Goal: Browse casually

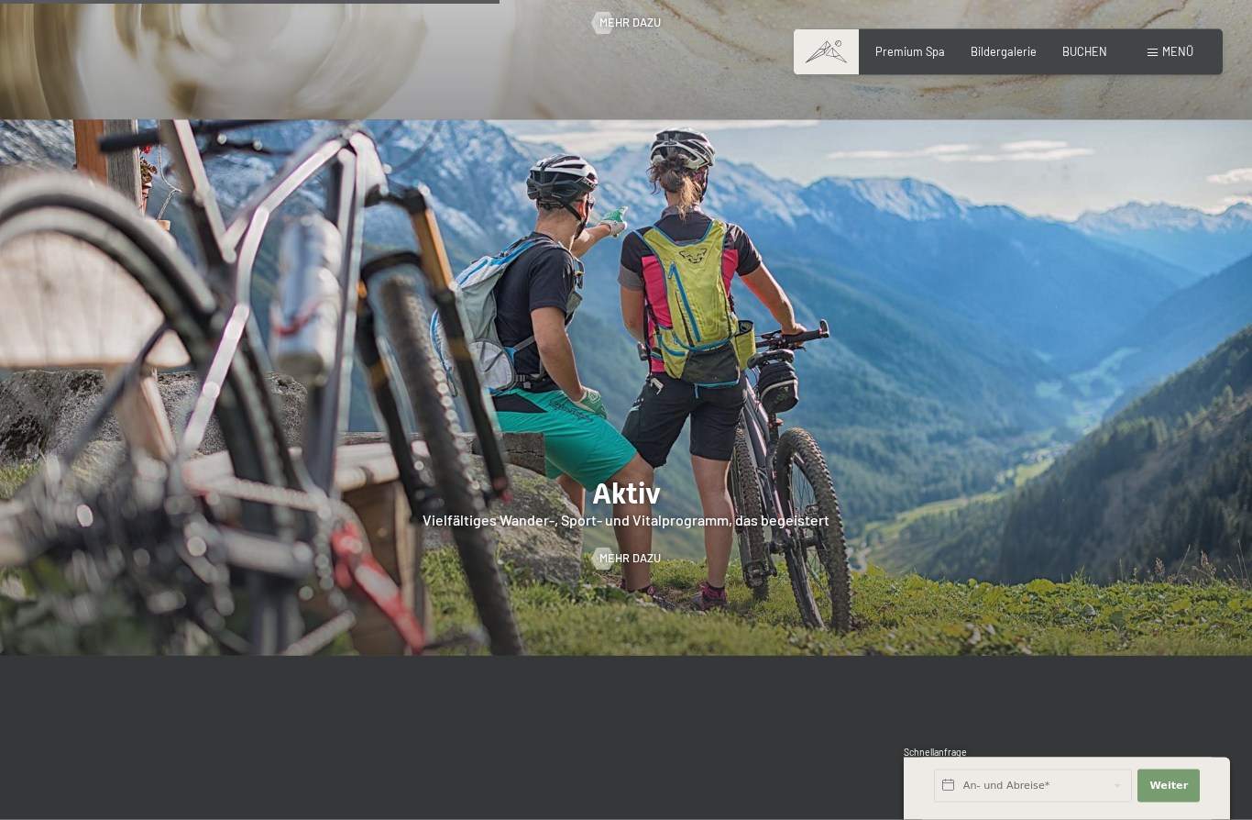
scroll to position [3110, 0]
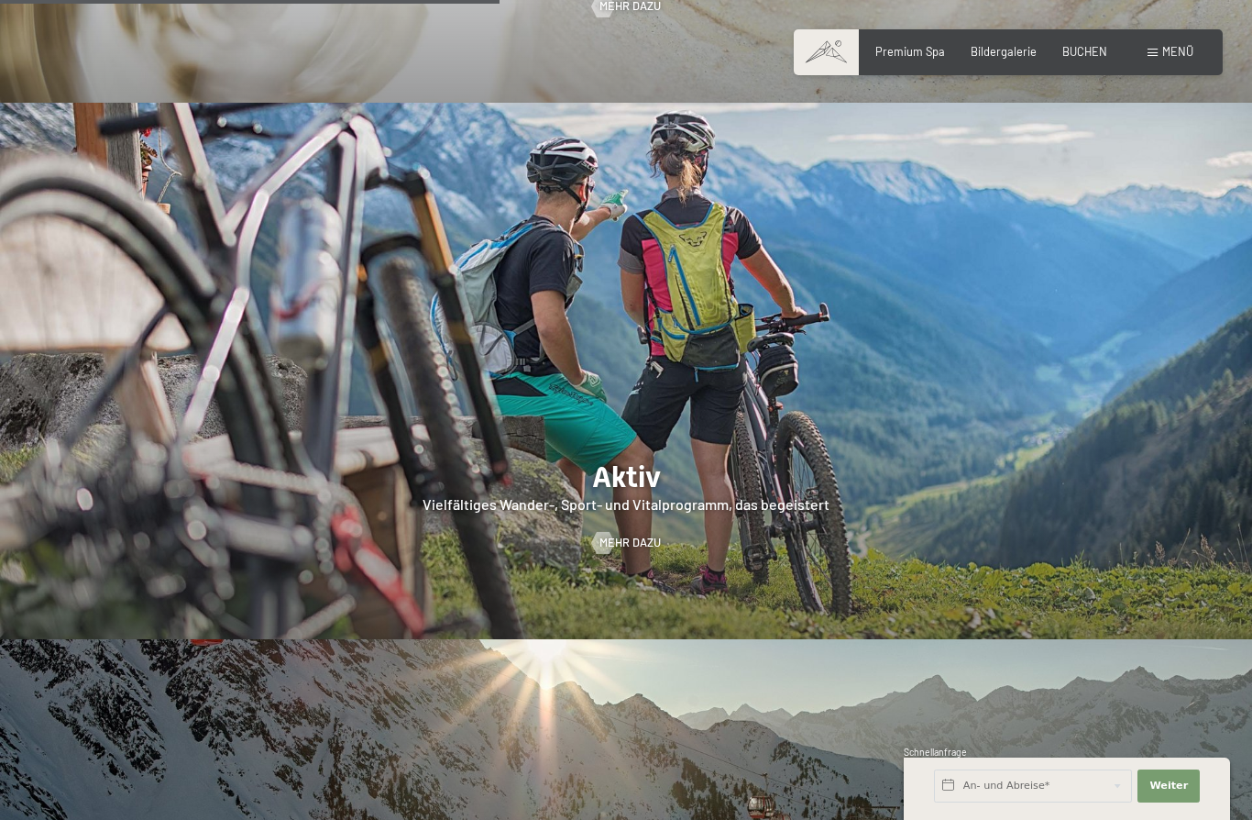
click at [736, 554] on div at bounding box center [626, 371] width 1252 height 536
click at [622, 551] on span "Mehr dazu" at bounding box center [630, 542] width 61 height 17
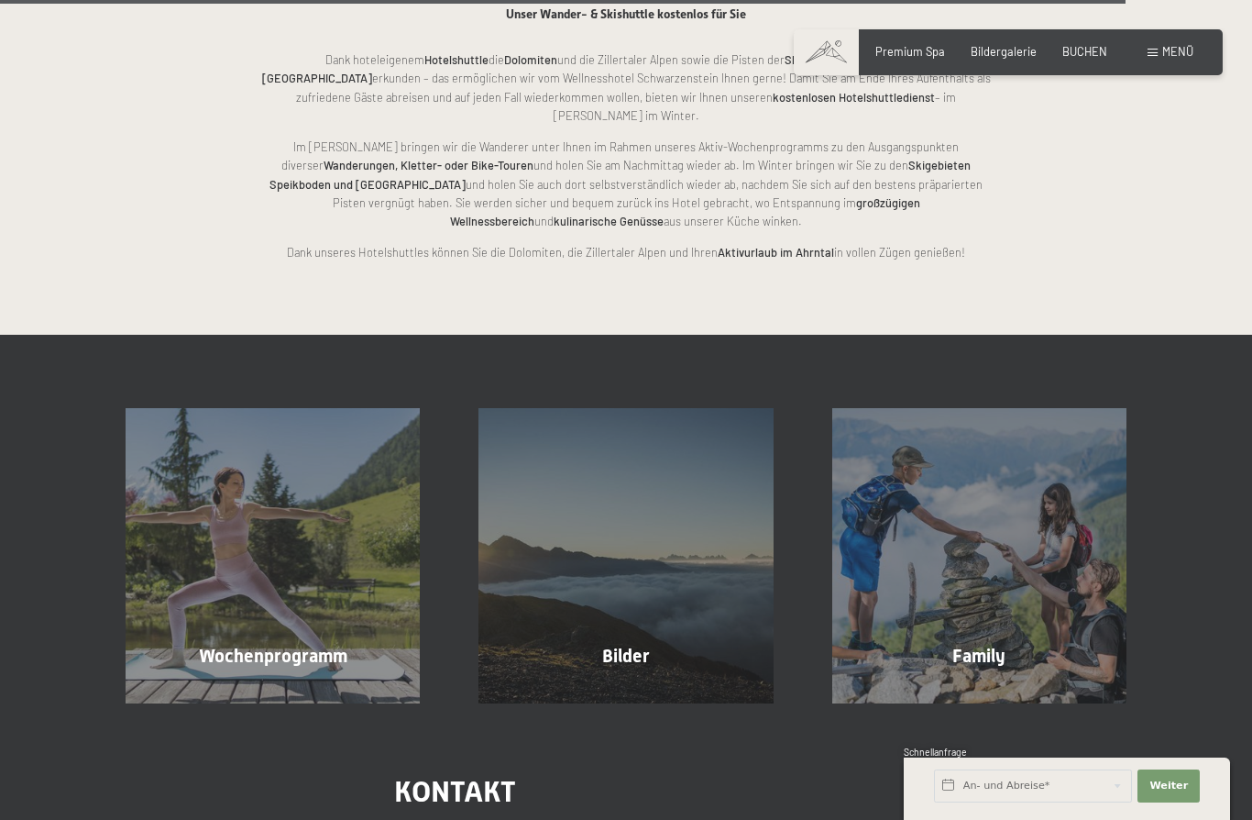
scroll to position [3643, 0]
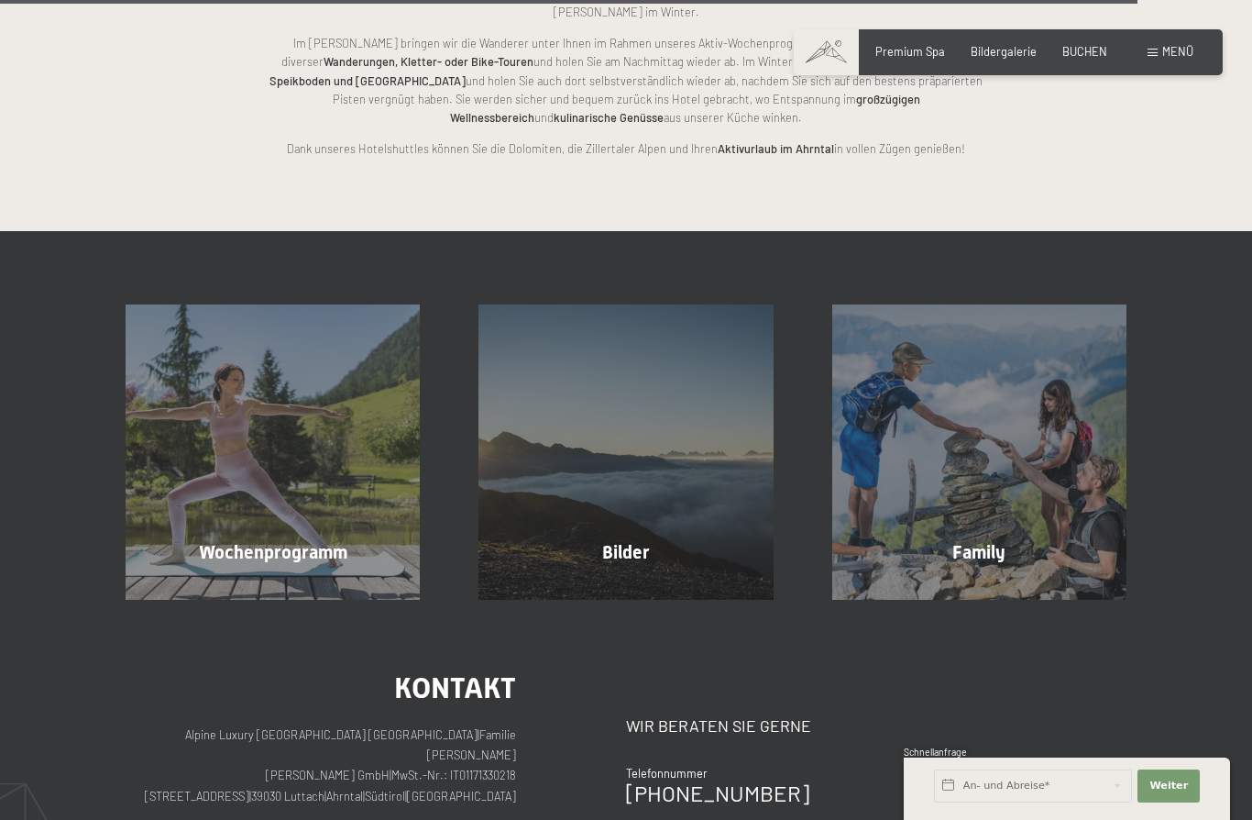
click at [635, 583] on span "Mehr erfahren" at bounding box center [629, 591] width 91 height 17
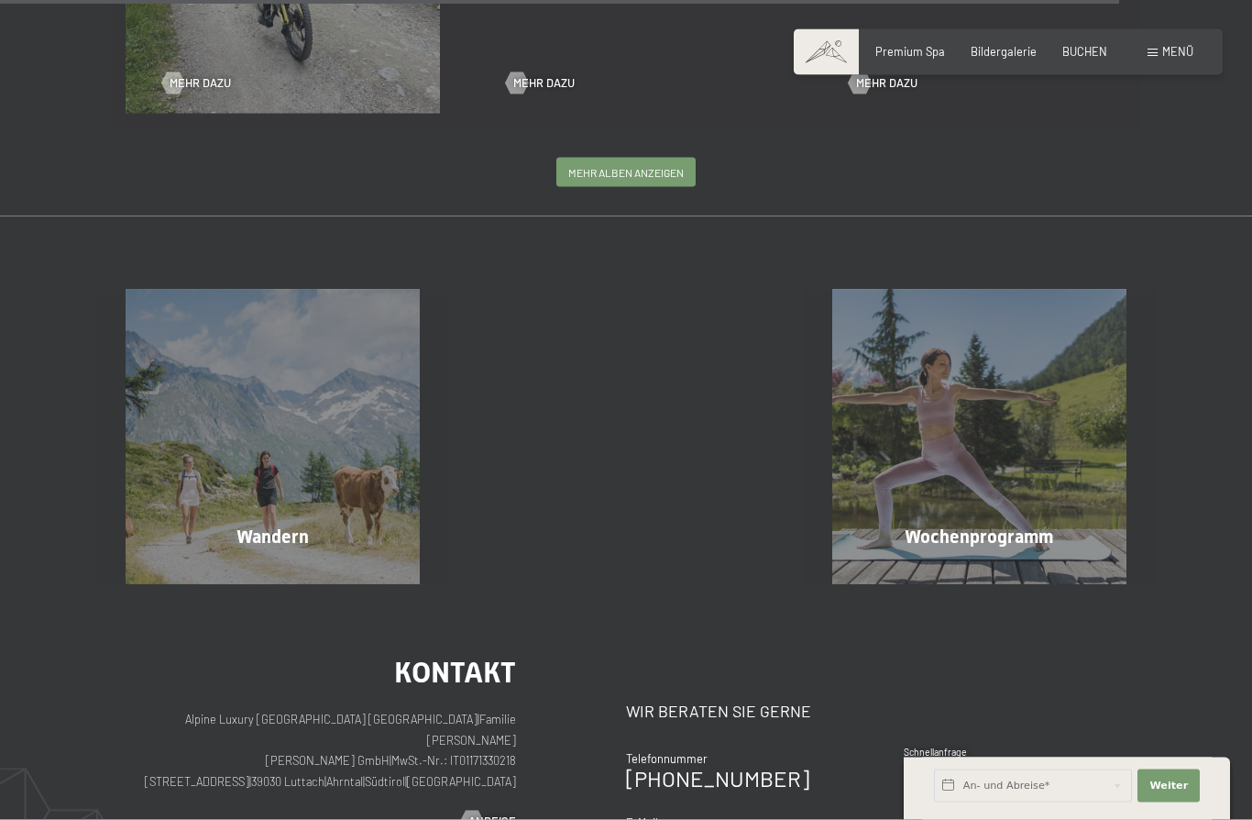
scroll to position [3602, 0]
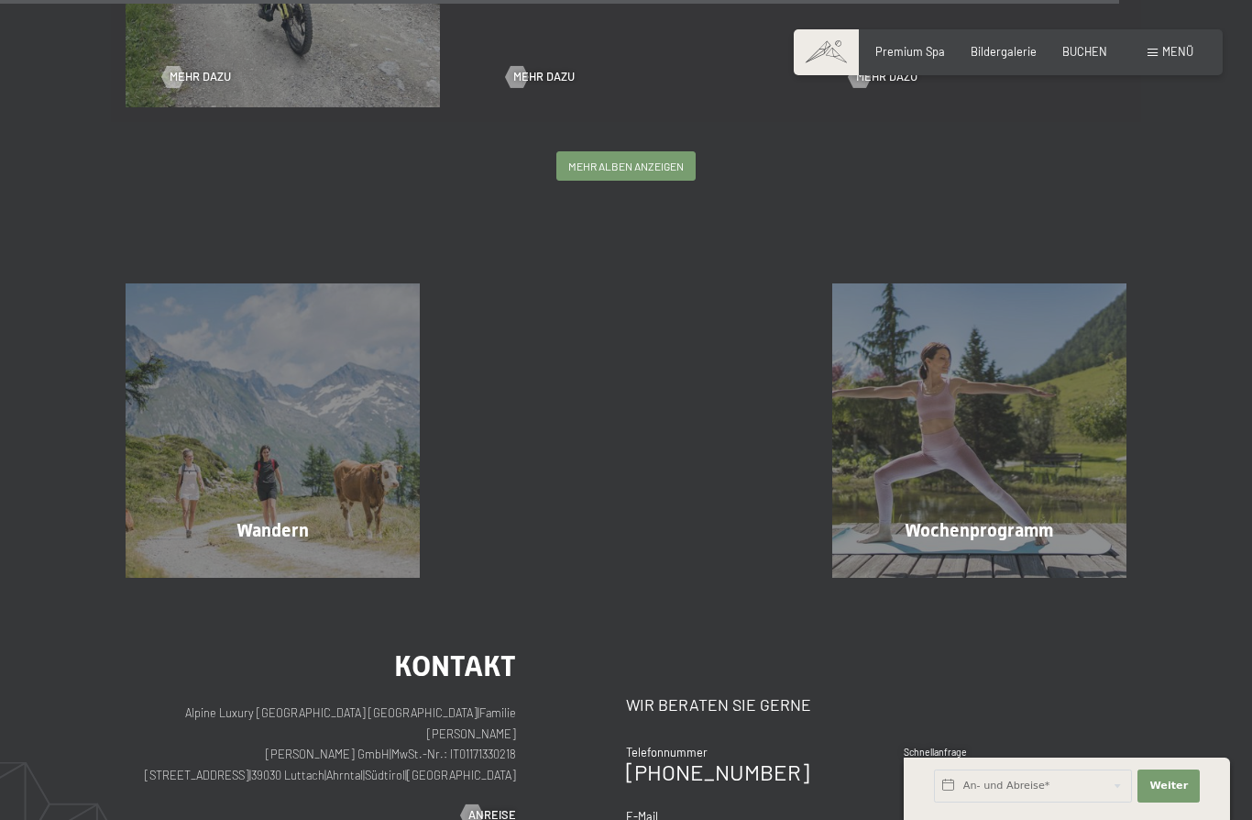
click at [1007, 578] on span "Mehr erfahren" at bounding box center [983, 569] width 91 height 17
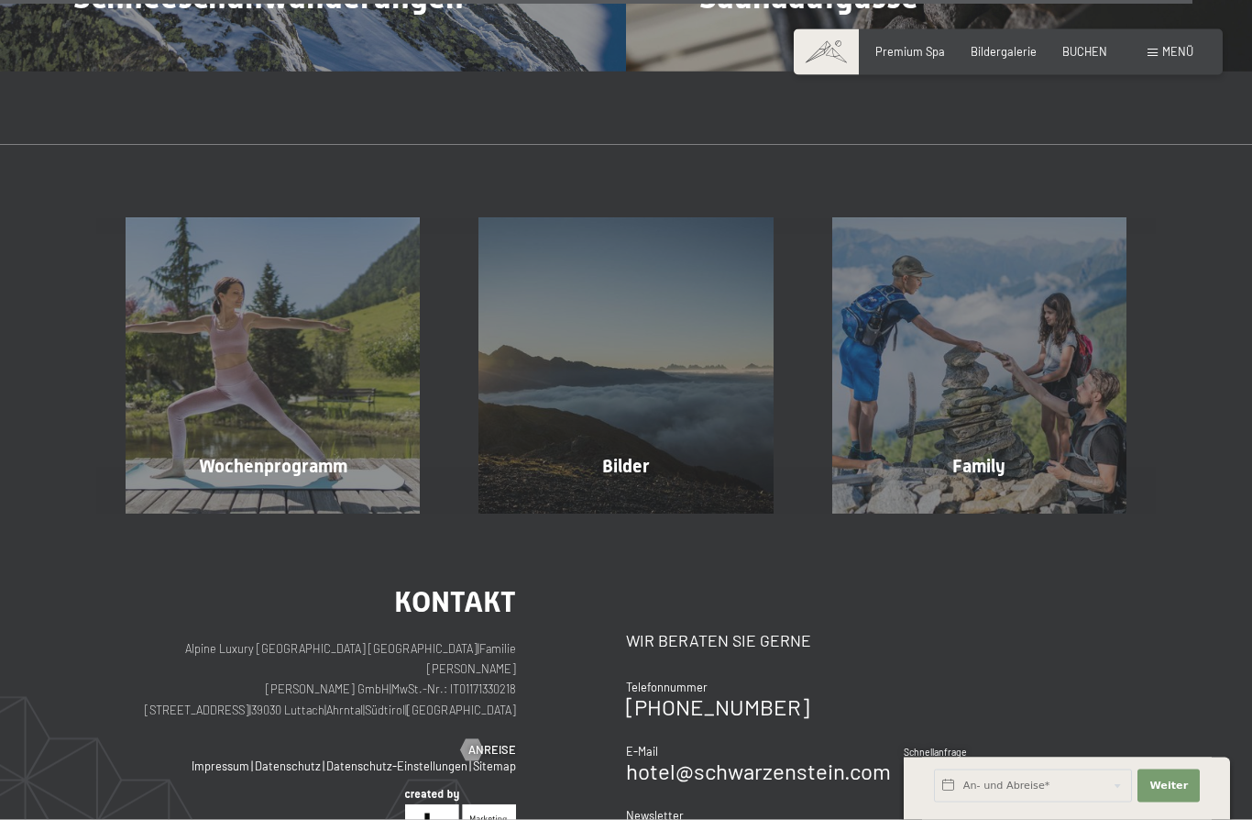
scroll to position [6045, 0]
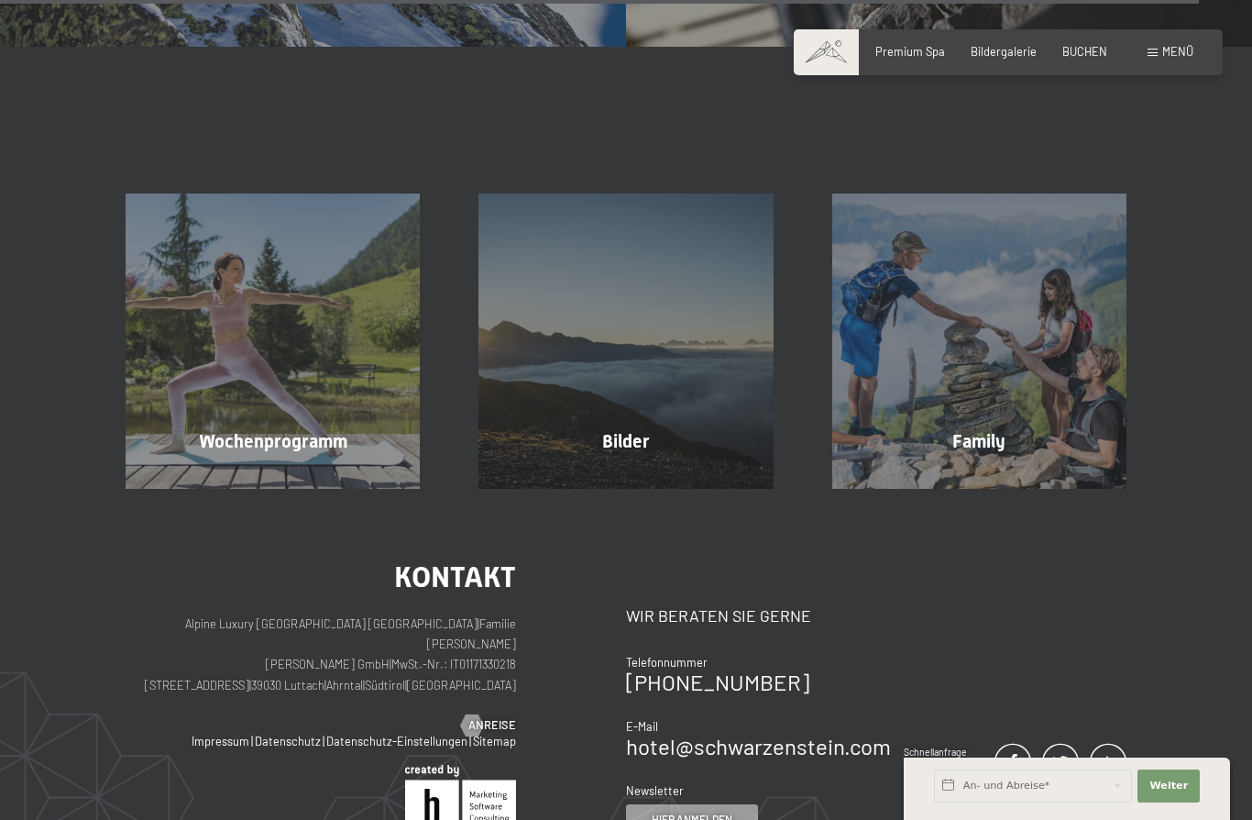
click at [986, 412] on div "Family Mehr erfahren" at bounding box center [979, 340] width 353 height 294
